Goal: Task Accomplishment & Management: Use online tool/utility

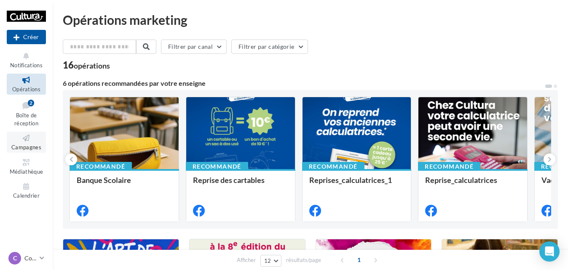
click at [22, 140] on icon at bounding box center [26, 138] width 34 height 10
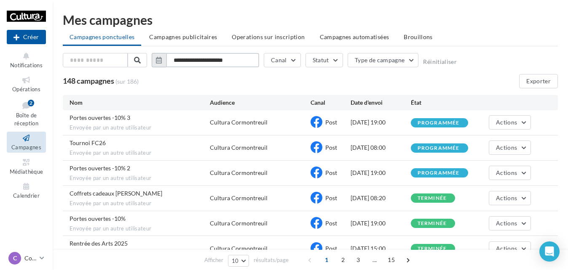
click at [194, 60] on input "**********" at bounding box center [212, 60] width 93 height 14
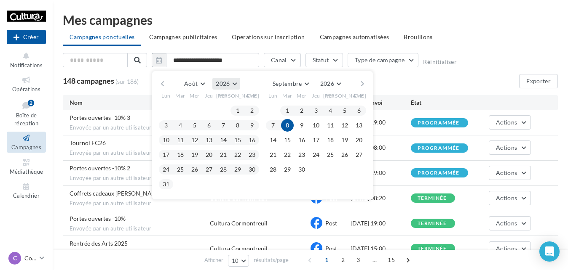
click at [233, 83] on button "2026" at bounding box center [225, 84] width 27 height 12
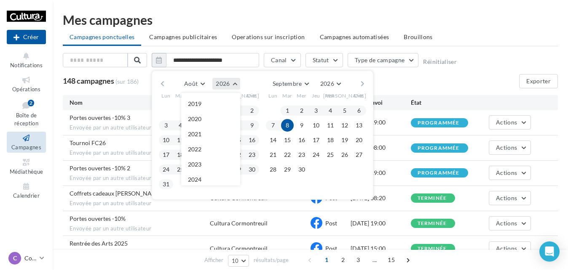
scroll to position [91, 0]
click at [203, 107] on button "2025" at bounding box center [210, 103] width 59 height 15
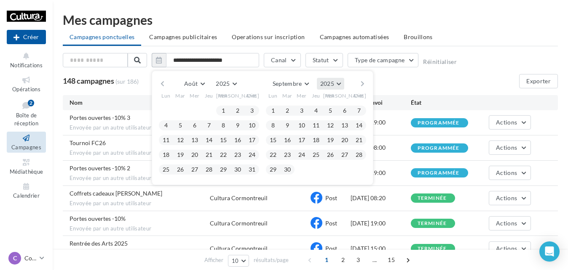
click at [333, 83] on span "2025" at bounding box center [327, 83] width 14 height 7
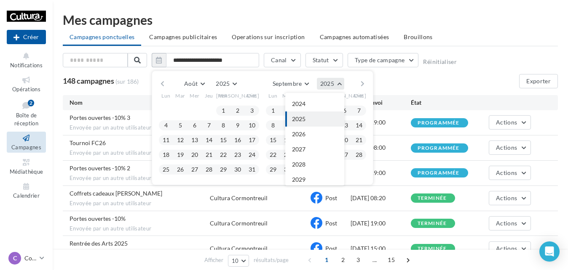
click at [333, 83] on span "2025" at bounding box center [327, 83] width 14 height 7
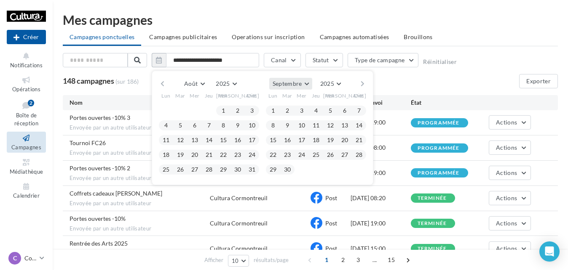
click at [275, 85] on span "Septembre" at bounding box center [286, 83] width 29 height 7
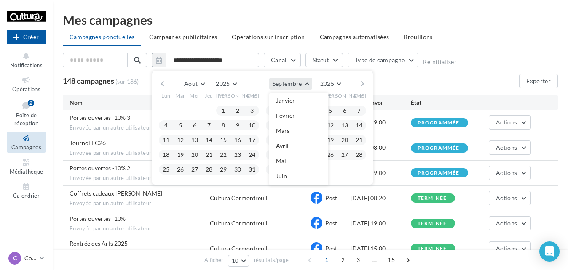
scroll to position [89, 0]
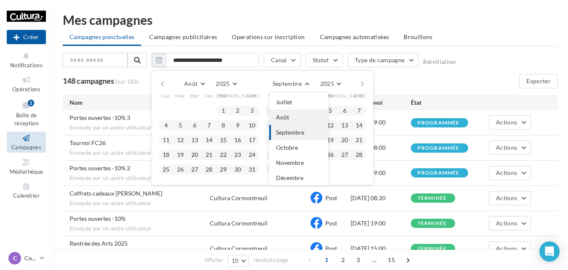
click at [290, 117] on button "Août" at bounding box center [298, 117] width 59 height 15
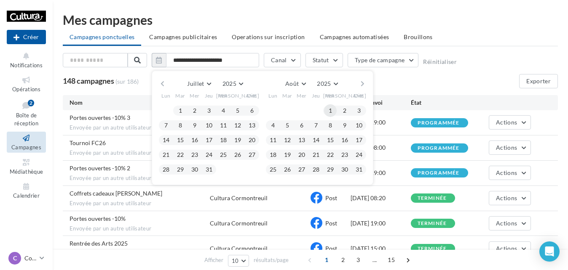
click at [326, 115] on button "1" at bounding box center [330, 110] width 13 height 13
click at [354, 168] on button "31" at bounding box center [358, 169] width 13 height 13
type input "**********"
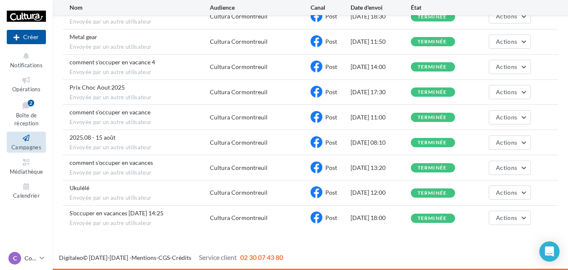
scroll to position [0, 0]
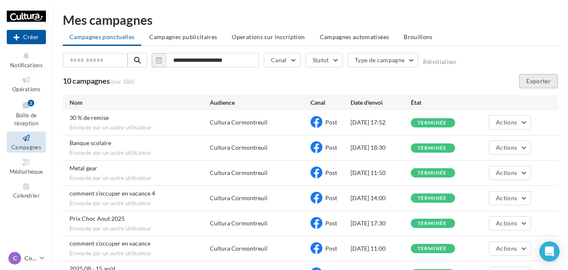
click at [540, 79] on button "Exporter" at bounding box center [538, 81] width 39 height 14
click at [33, 259] on p "Cormontreuil" at bounding box center [30, 258] width 12 height 8
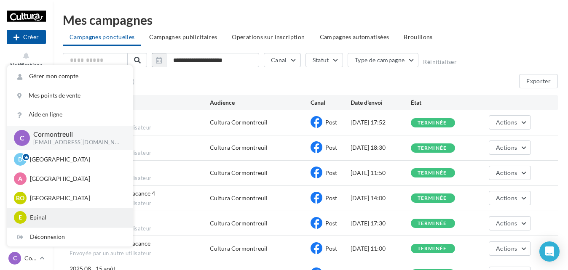
click at [46, 218] on p "Epinal" at bounding box center [76, 217] width 93 height 8
